Goal: Contribute content

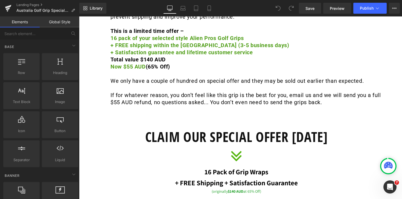
scroll to position [5399, 0]
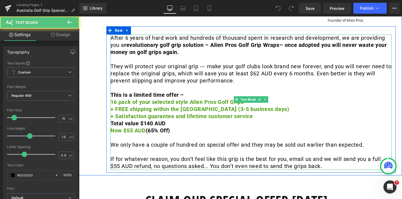
click at [136, 128] on strong "Now $55 AUD" at bounding box center [128, 130] width 35 height 7
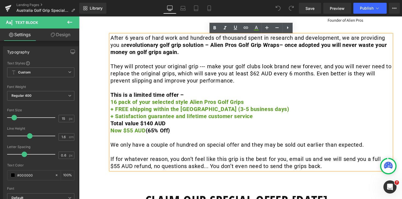
click at [132, 128] on strong "Now $55 AUD" at bounding box center [128, 130] width 35 height 7
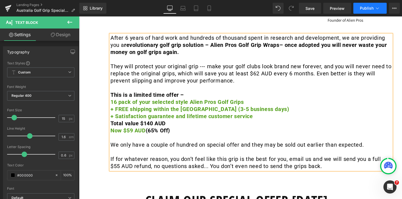
click at [367, 10] on span "Publish" at bounding box center [367, 8] width 14 height 4
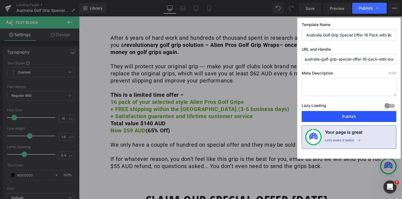
click at [350, 118] on button "Publish" at bounding box center [349, 116] width 95 height 11
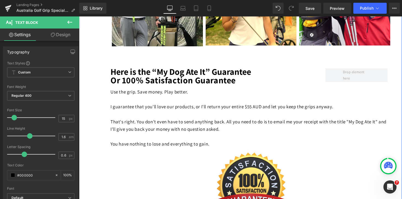
scroll to position [5446, 0]
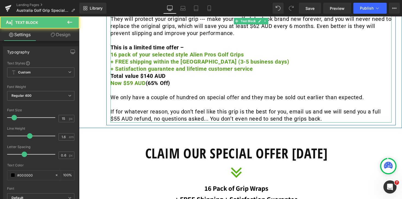
click at [381, 108] on span "If for whatever reason, you don’t feel like this grip is the best for you, emai…" at bounding box center [246, 115] width 271 height 14
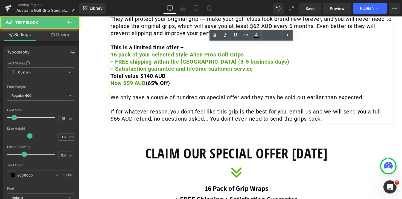
click at [381, 108] on span "If for whatever reason, you don’t feel like this grip is the best for you, emai…" at bounding box center [246, 115] width 271 height 14
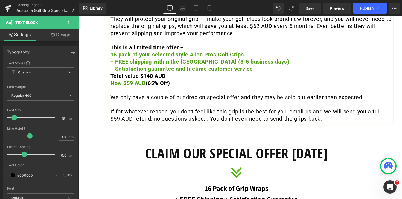
scroll to position [4837, 0]
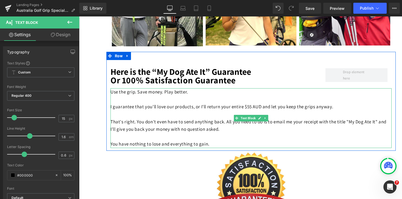
click at [252, 108] on p "I guarantee that you'll love our products, or I'll return your entire $55 AUD a…" at bounding box center [251, 106] width 281 height 7
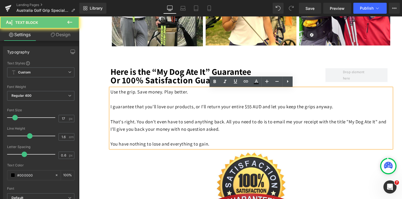
click at [254, 108] on p "I guarantee that you'll love our products, or I'll return your entire $55 AUD a…" at bounding box center [251, 106] width 281 height 7
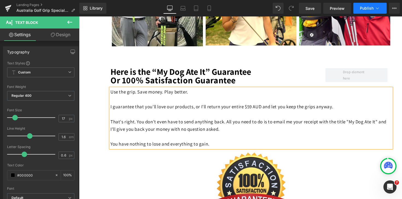
click at [370, 7] on span "Publish" at bounding box center [367, 8] width 14 height 4
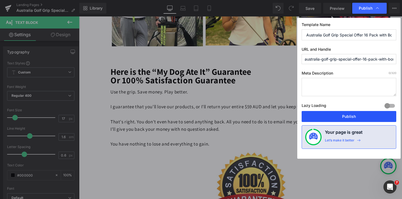
click at [350, 118] on button "Publish" at bounding box center [349, 116] width 95 height 11
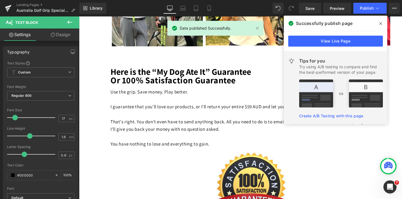
click at [382, 23] on icon at bounding box center [381, 23] width 3 height 4
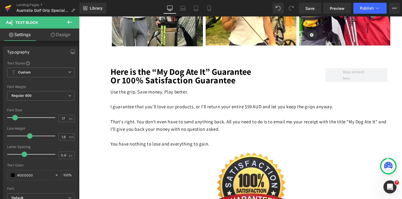
click at [5, 7] on icon at bounding box center [8, 7] width 6 height 4
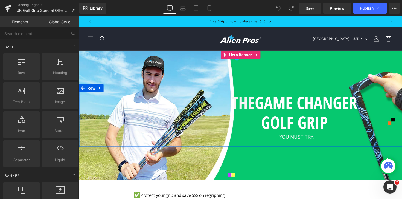
scroll to position [5420, 0]
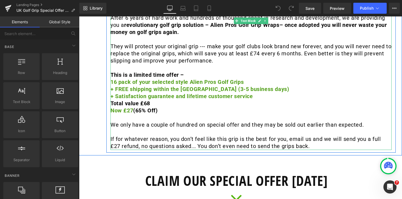
click at [132, 107] on strong "Now £27" at bounding box center [122, 110] width 23 height 7
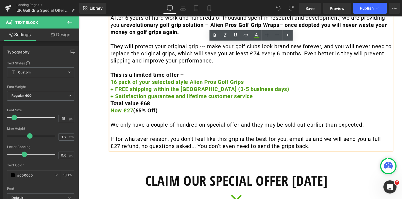
click at [133, 107] on strong "Now £27" at bounding box center [122, 110] width 23 height 7
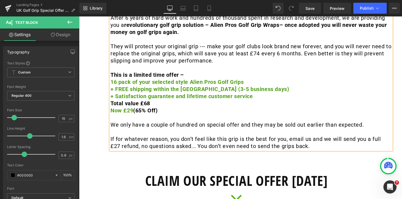
click at [391, 136] on p "If for whatever reason, you don’t feel like this grip is the best for you, emai…" at bounding box center [251, 143] width 281 height 14
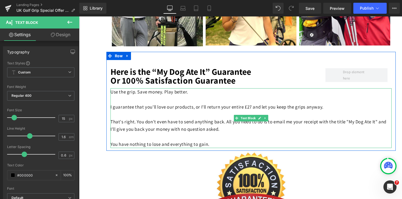
click at [253, 108] on p "I guarantee that you'll love our products, or I'll return your entire £27 and l…" at bounding box center [251, 106] width 281 height 7
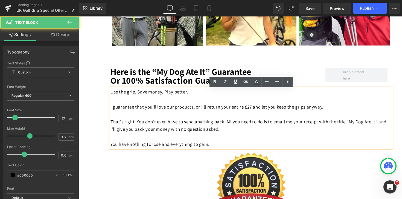
click at [254, 108] on p "I guarantee that you'll love our products, or I'll return your entire £27 and l…" at bounding box center [251, 106] width 281 height 7
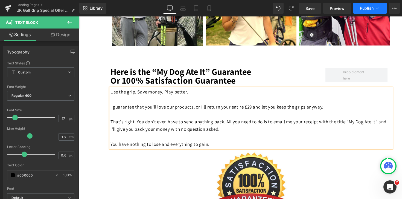
click at [368, 8] on span "Publish" at bounding box center [367, 8] width 14 height 4
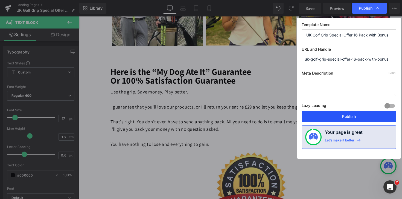
click at [360, 113] on button "Publish" at bounding box center [349, 116] width 95 height 11
